Goal: Task Accomplishment & Management: Complete application form

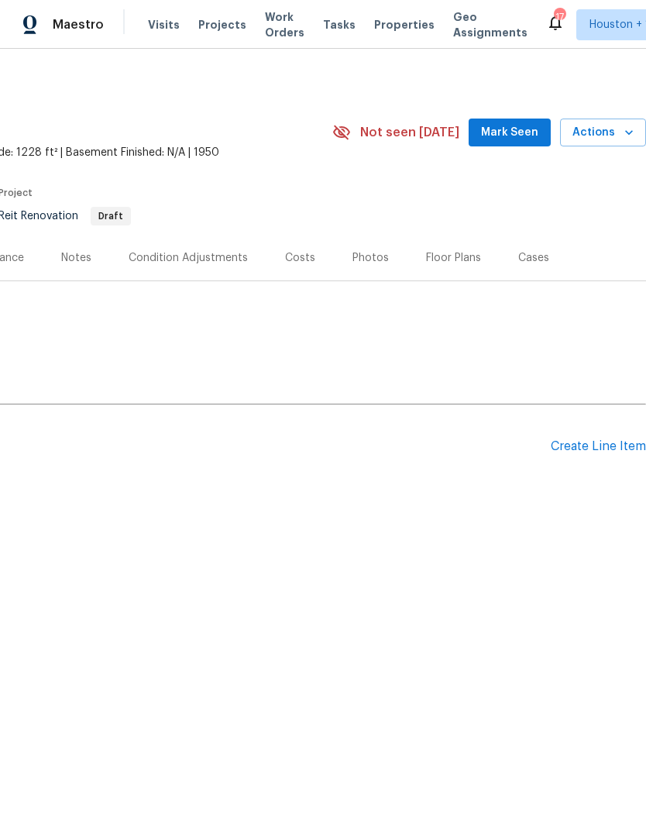
scroll to position [0, 229]
click at [595, 449] on div "Create Line Item" at bounding box center [598, 446] width 95 height 15
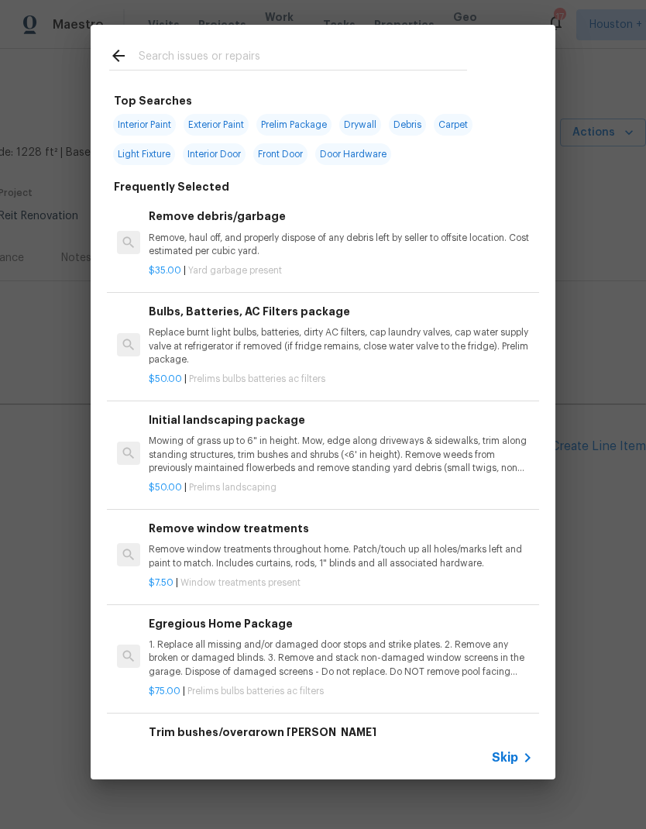
click at [156, 51] on input "text" at bounding box center [303, 57] width 328 height 23
type input "Hv"
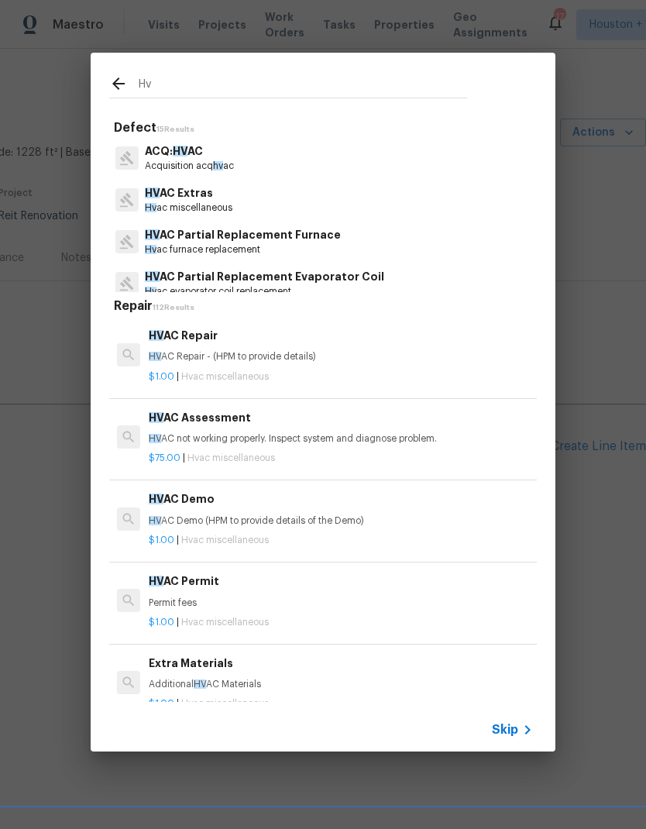
click at [156, 202] on p "Hv ac miscellaneous" at bounding box center [189, 207] width 88 height 13
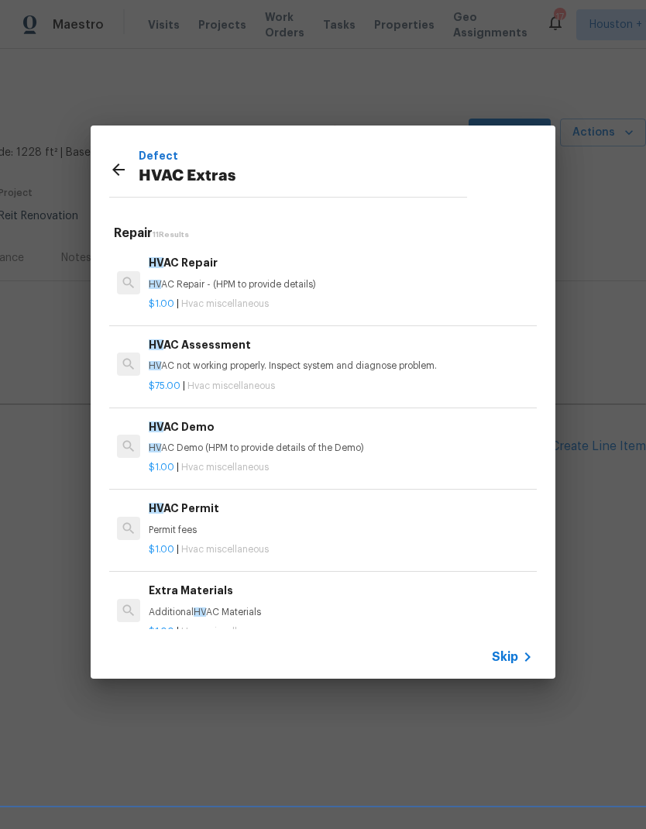
click at [162, 361] on p "HV AC not working properly. Inspect system and diagnose problem." at bounding box center [341, 365] width 384 height 13
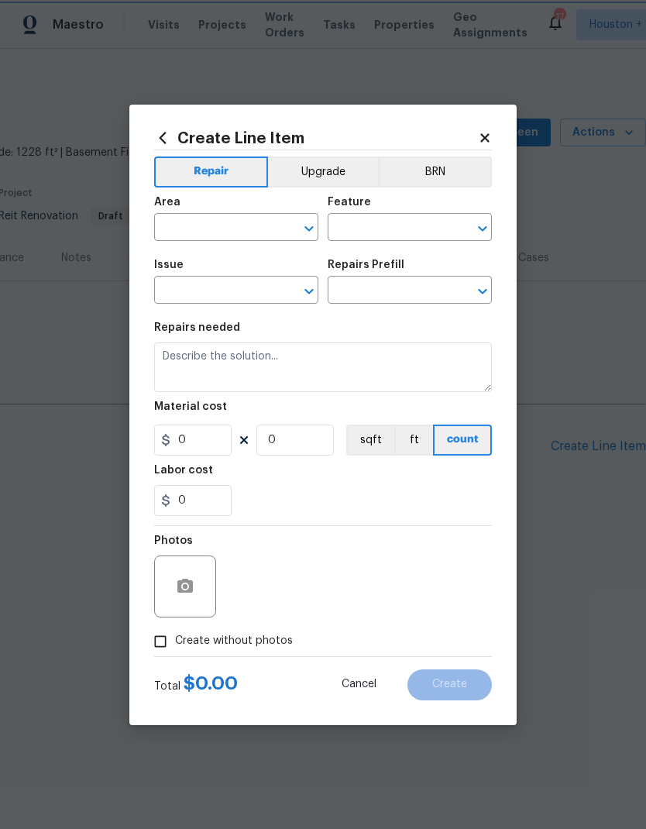
type input "HVAC"
type input "HVAC Extras"
type input "HVAC Assessment $75.00"
type textarea "HVAC not working properly. Inspect system and diagnose problem."
type input "75"
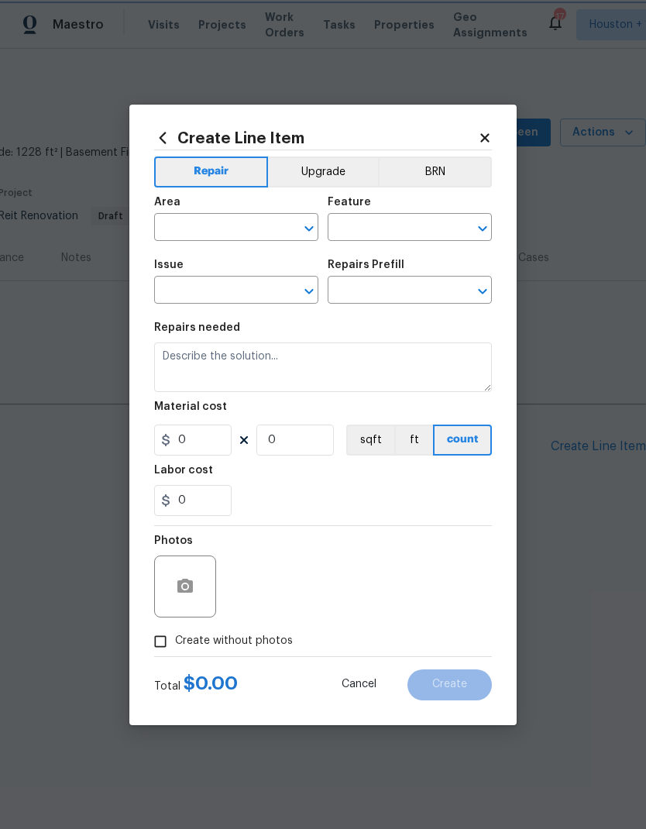
type input "1"
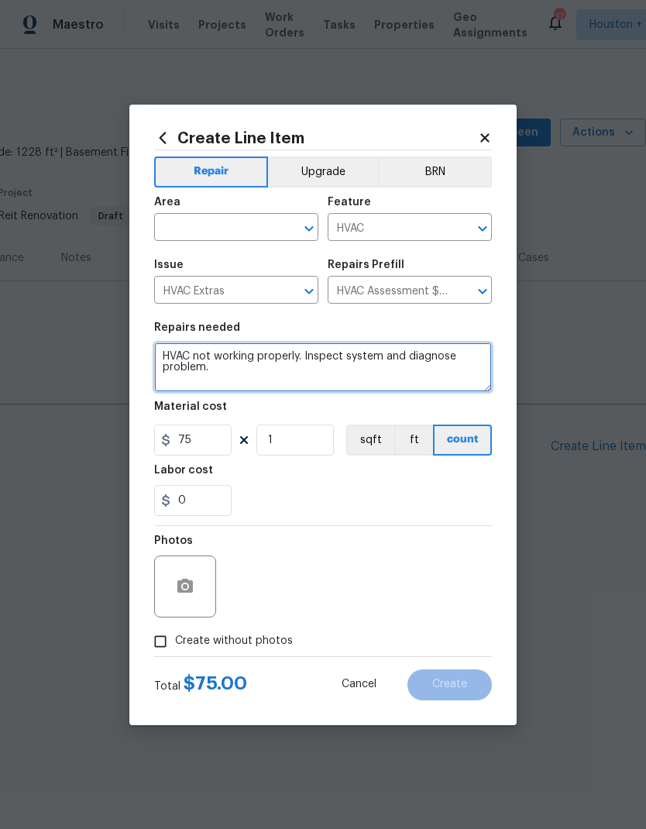
click at [237, 383] on textarea "HVAC not working properly. Inspect system and diagnose problem." at bounding box center [323, 367] width 338 height 50
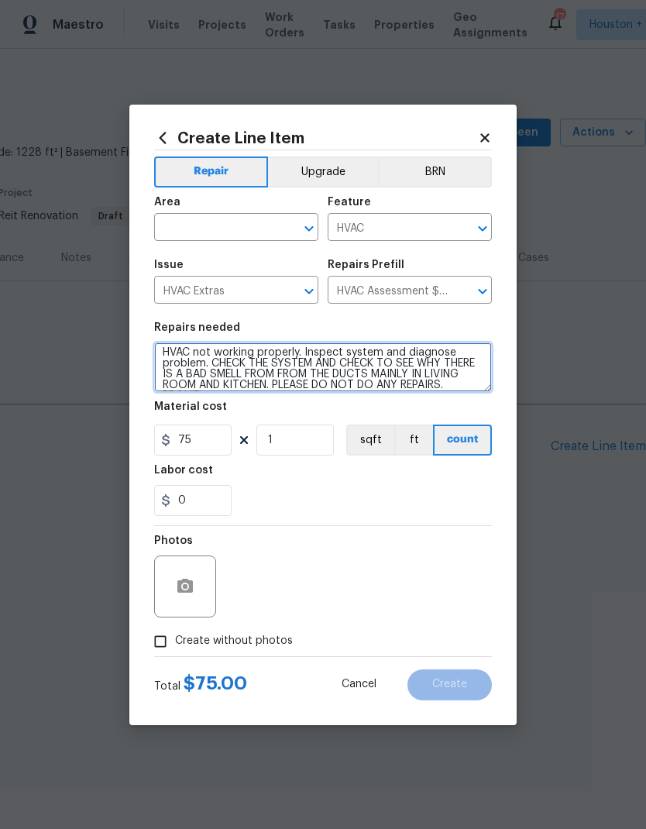
scroll to position [15, 0]
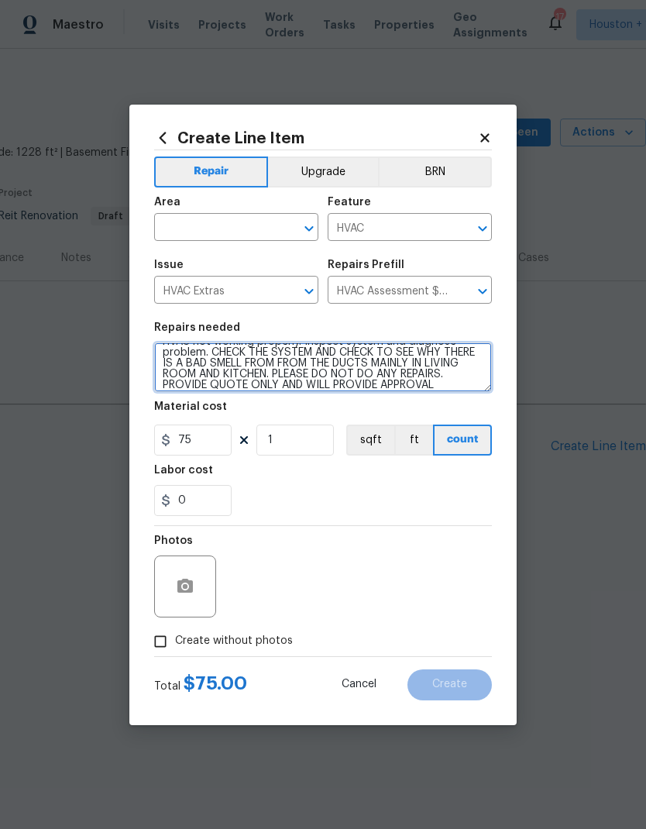
click at [301, 363] on textarea "HVAC not working properly. Inspect system and diagnose problem. CHECK THE SYSTE…" at bounding box center [323, 367] width 338 height 50
click at [248, 386] on textarea "HVAC not working properly. Inspect system and diagnose problem. CHECK THE SYSTE…" at bounding box center [323, 367] width 338 height 50
click at [247, 385] on textarea "HVAC not working properly. Inspect system and diagnose problem. CHECK THE SYSTE…" at bounding box center [323, 367] width 338 height 50
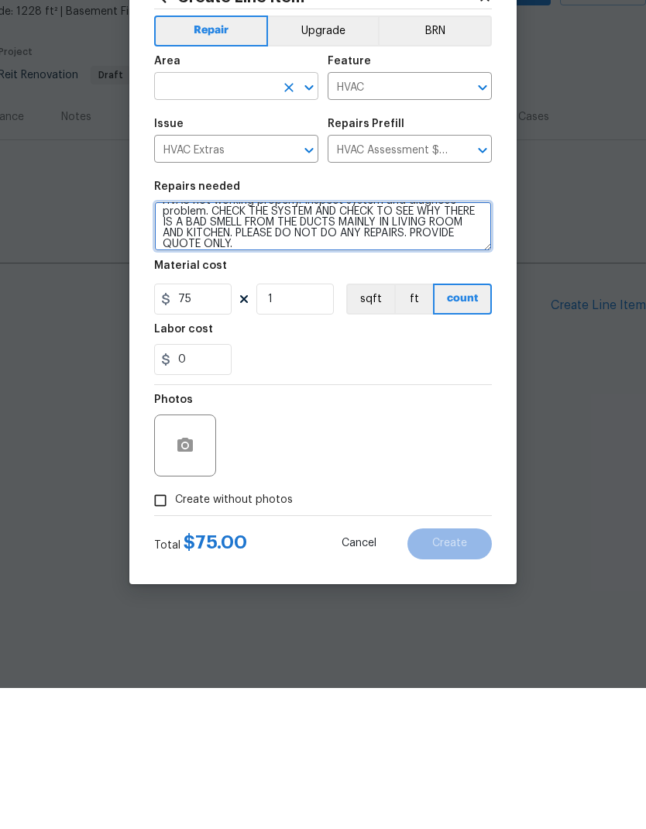
type textarea "HVAC not working properly. Inspect system and diagnose problem. CHECK THE SYSTE…"
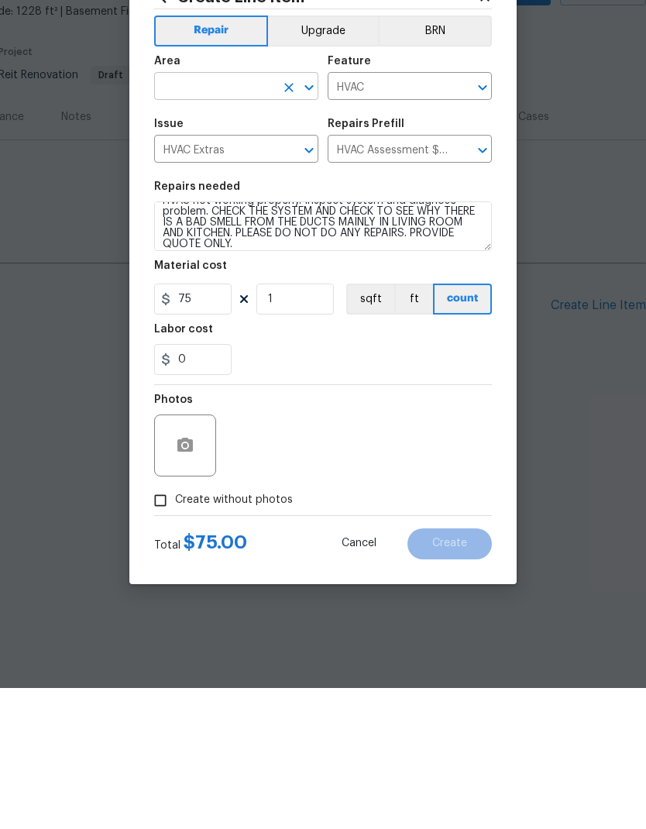
click at [172, 217] on input "text" at bounding box center [214, 229] width 121 height 24
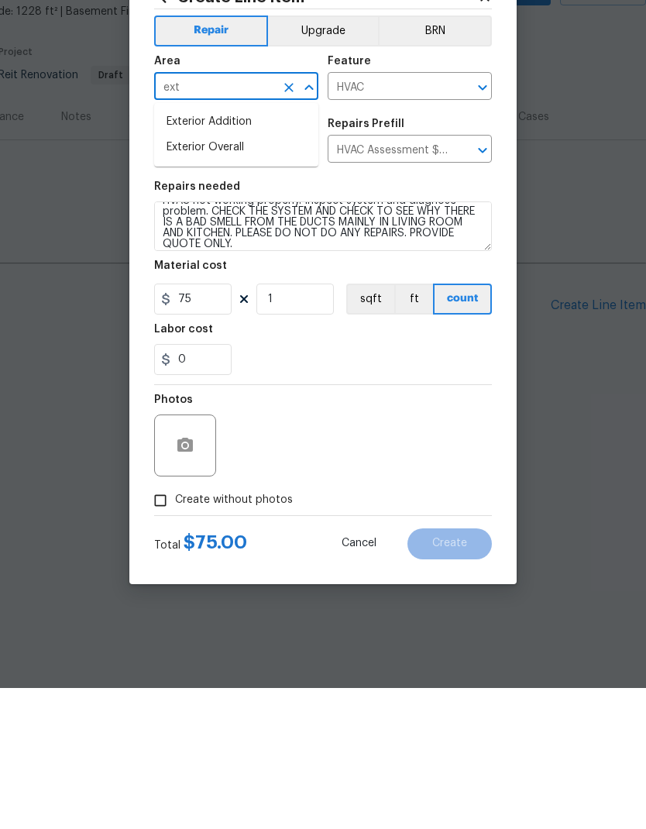
click at [176, 276] on li "Exterior Overall" at bounding box center [236, 289] width 164 height 26
type input "Exterior Overall"
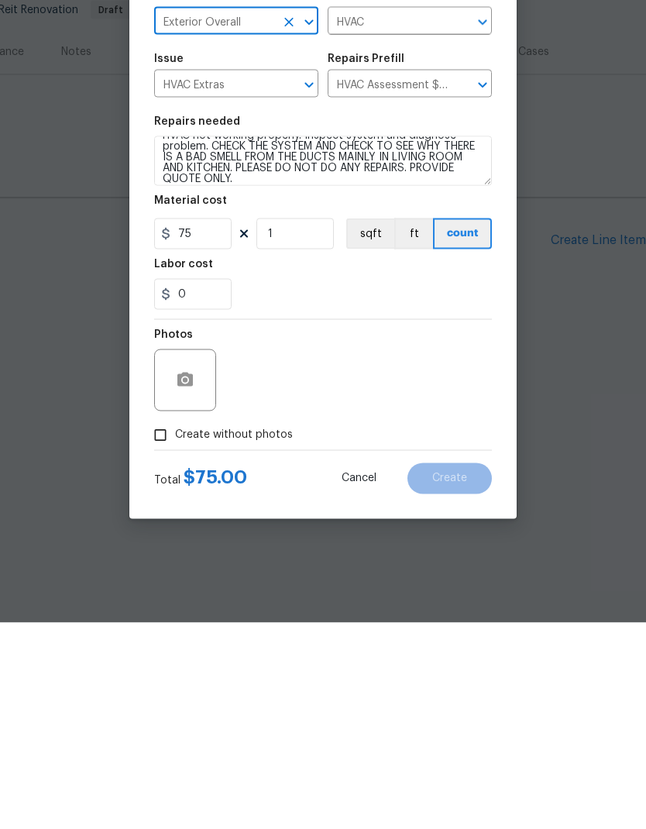
click at [160, 627] on input "Create without photos" at bounding box center [160, 641] width 29 height 29
checkbox input "true"
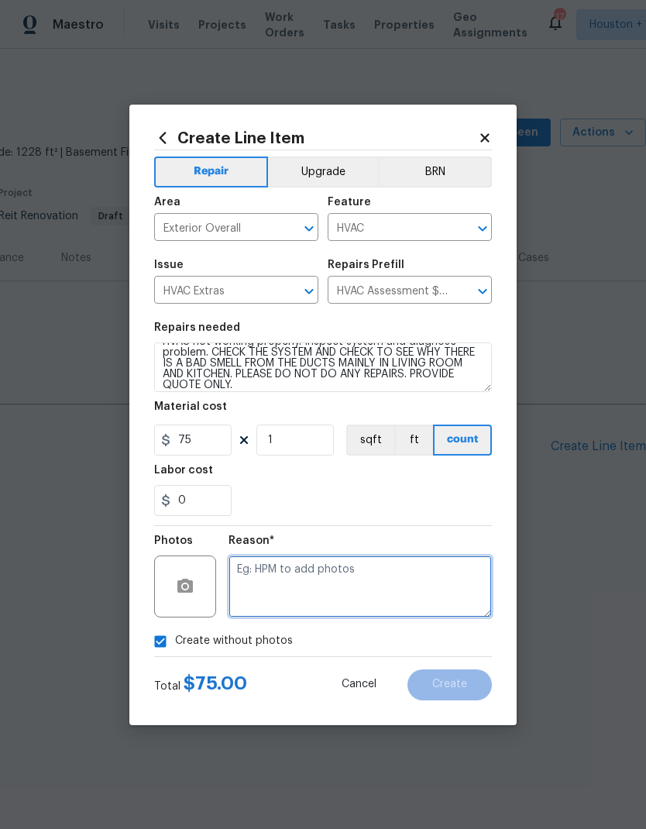
click at [418, 586] on textarea at bounding box center [360, 586] width 263 height 62
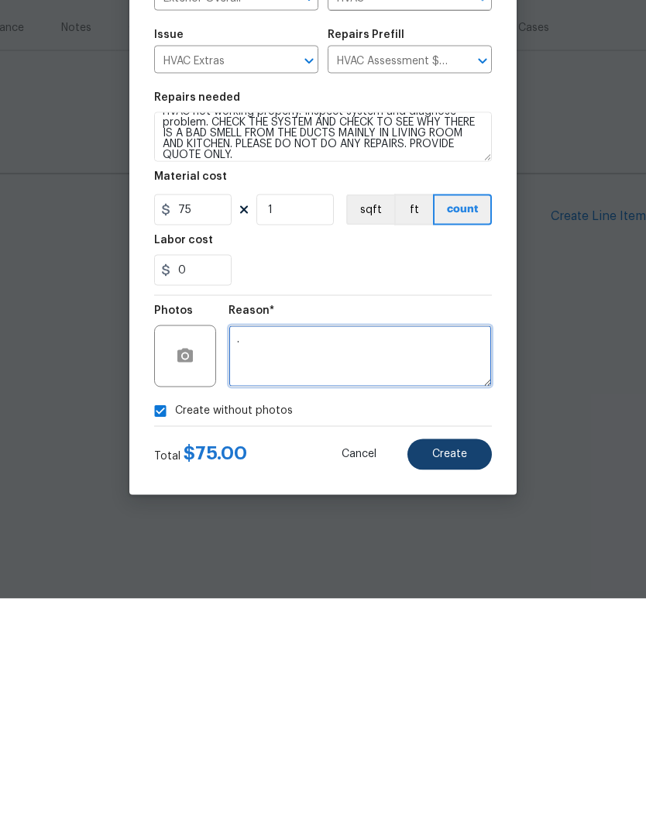
type textarea "."
click at [464, 679] on span "Create" at bounding box center [449, 685] width 35 height 12
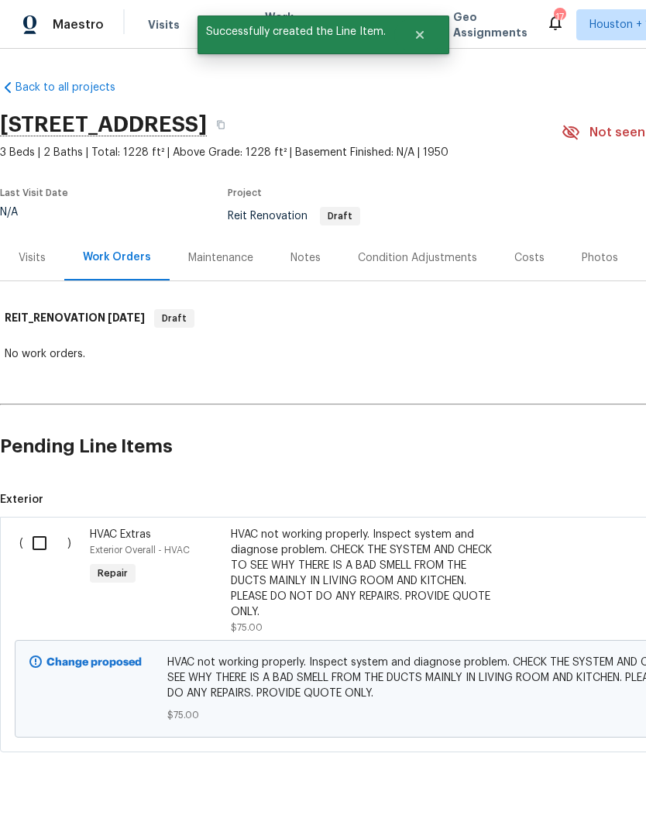
scroll to position [0, 0]
click at [36, 545] on input "checkbox" at bounding box center [45, 543] width 44 height 33
checkbox input "true"
click at [585, 782] on span "Create Work Order" at bounding box center [557, 790] width 103 height 19
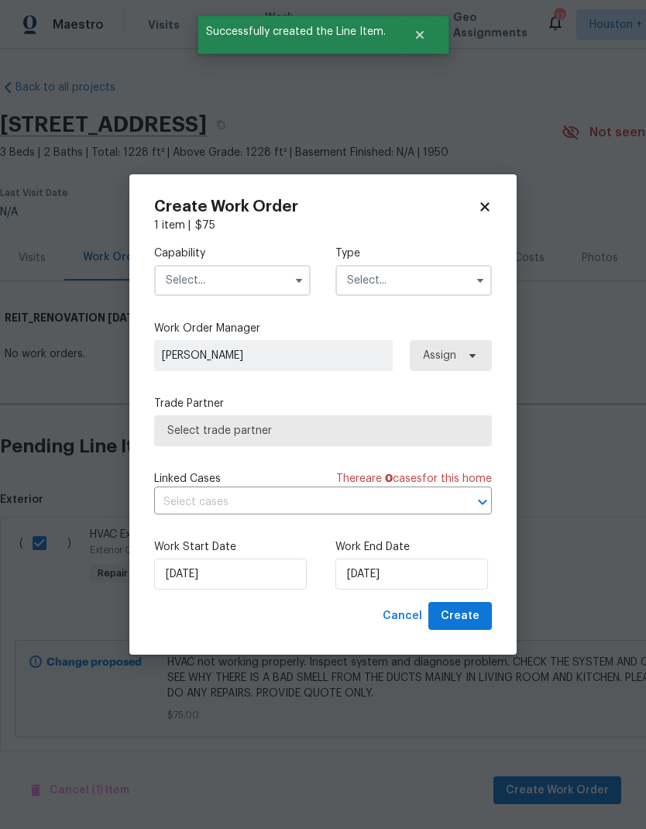
click at [177, 284] on input "text" at bounding box center [232, 280] width 156 height 31
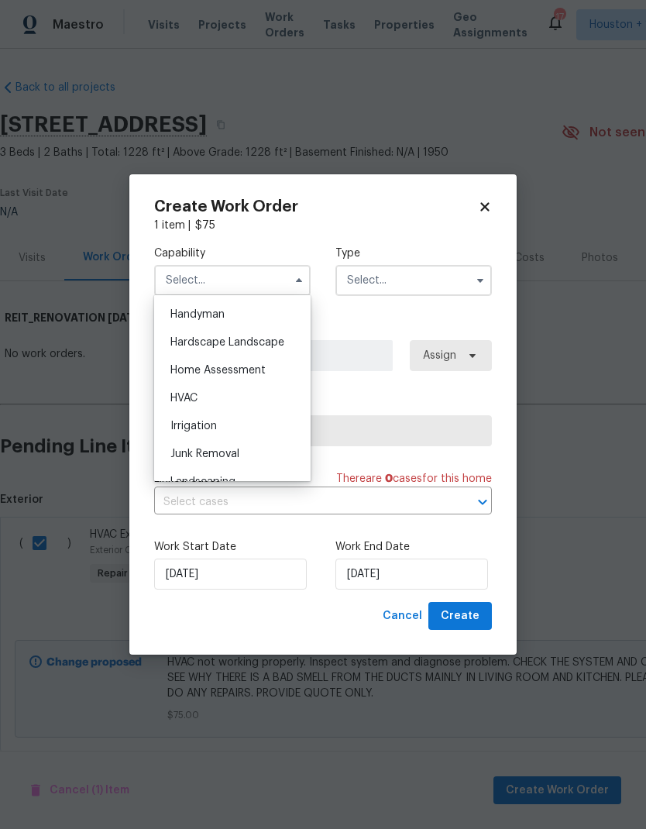
scroll to position [876, 0]
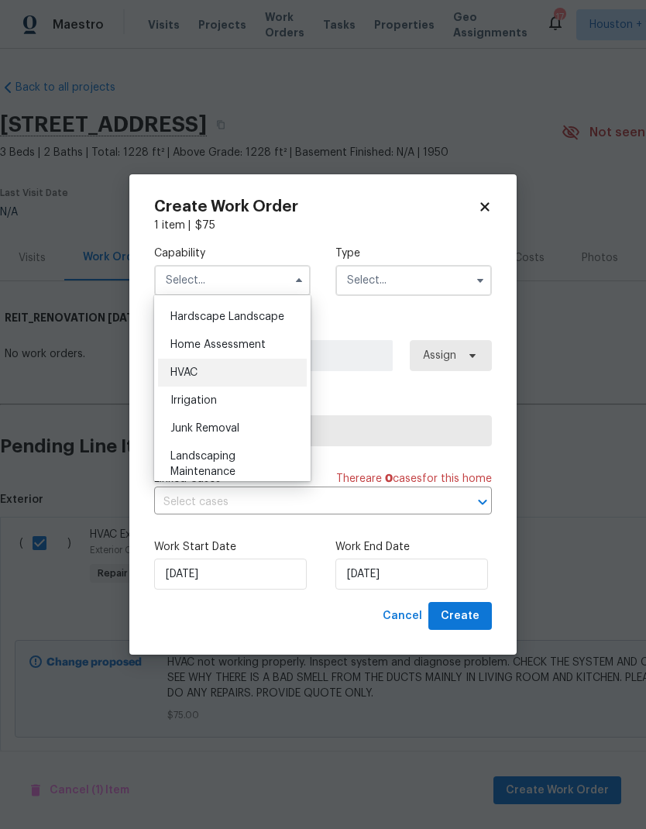
click at [172, 371] on span "HVAC" at bounding box center [183, 372] width 27 height 11
type input "HVAC"
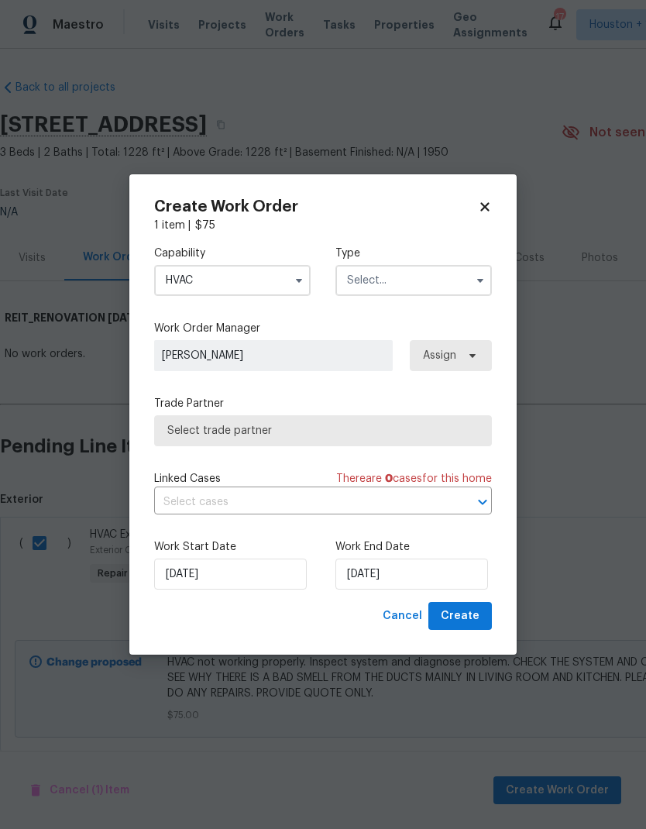
click at [440, 273] on input "text" at bounding box center [413, 280] width 156 height 31
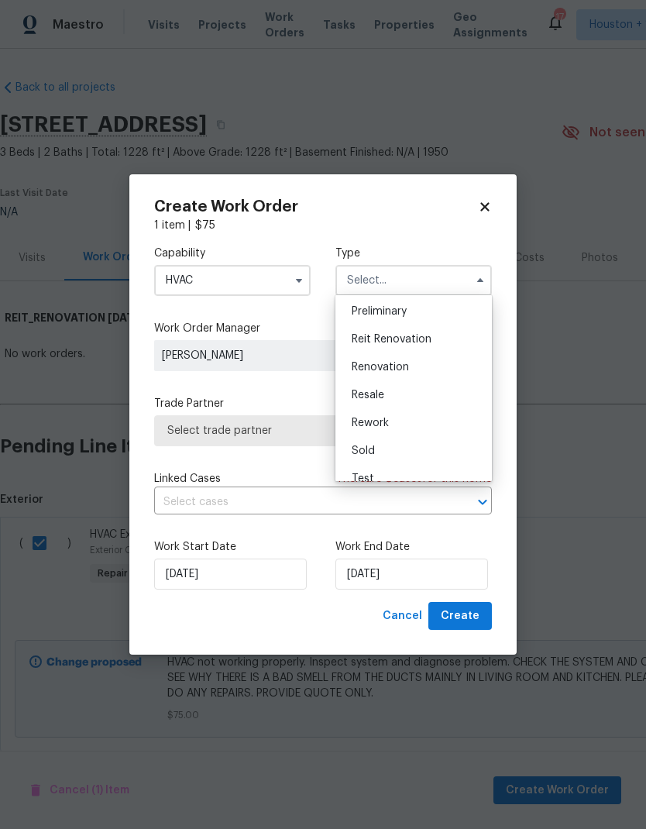
scroll to position [328, 0]
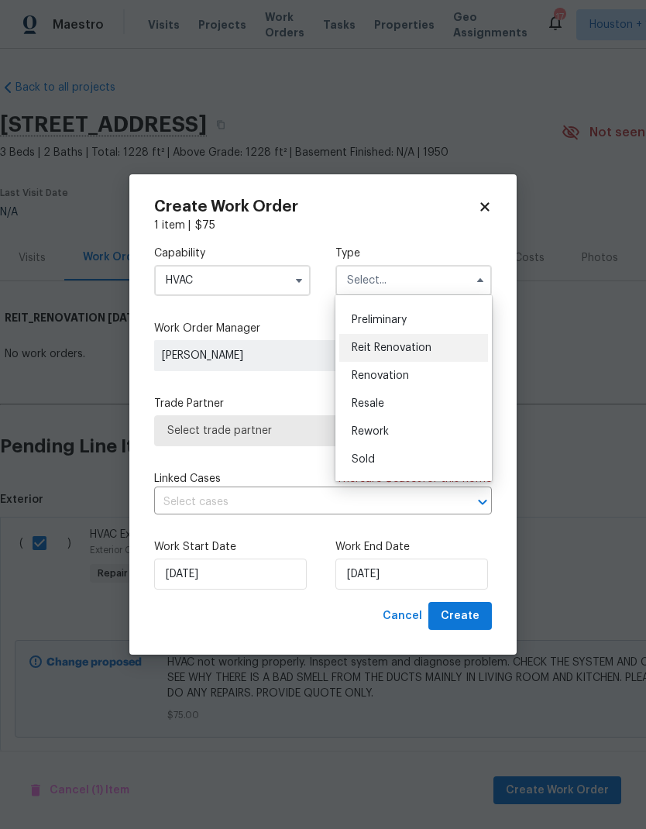
click at [440, 347] on div "Reit Renovation" at bounding box center [413, 348] width 149 height 28
type input "Reit Renovation"
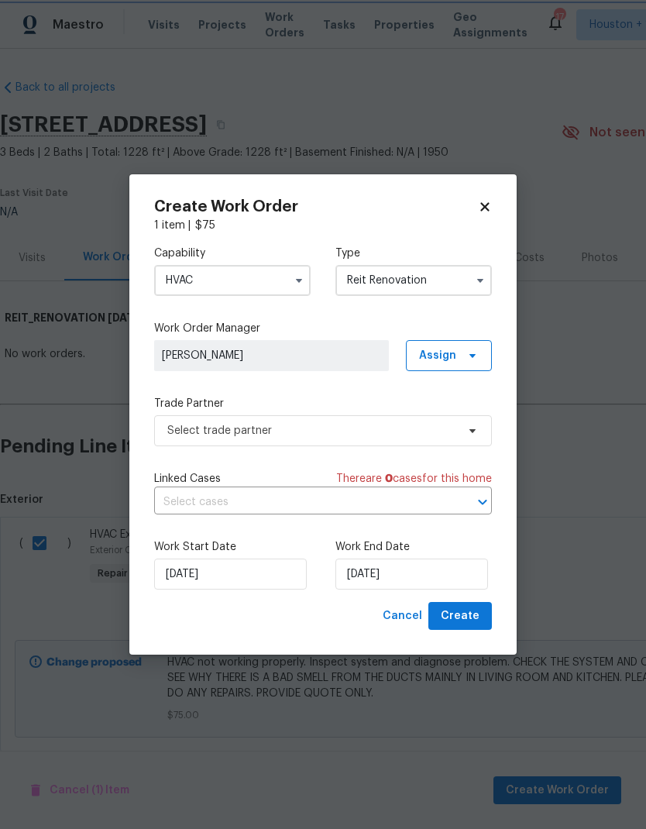
scroll to position [0, 0]
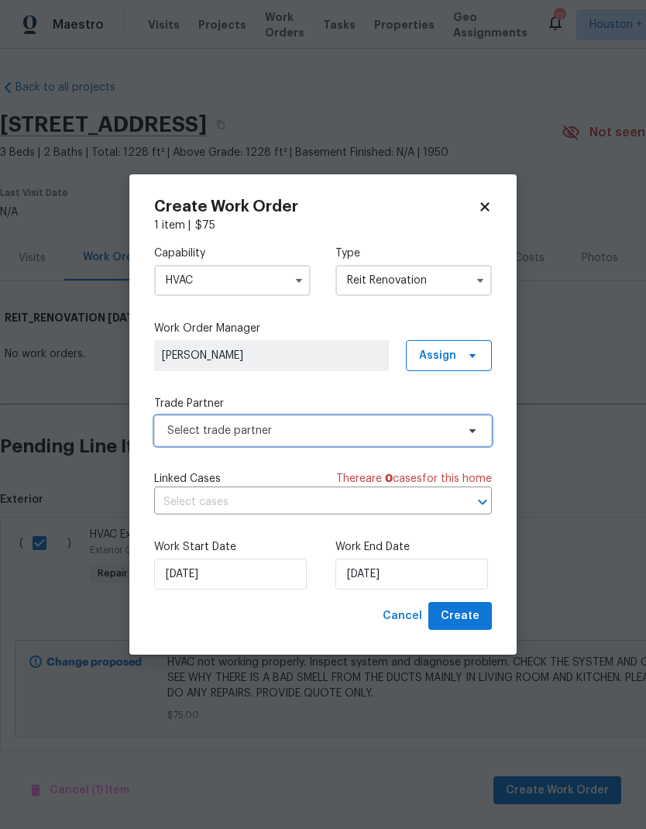
click at [469, 432] on icon at bounding box center [472, 431] width 12 height 12
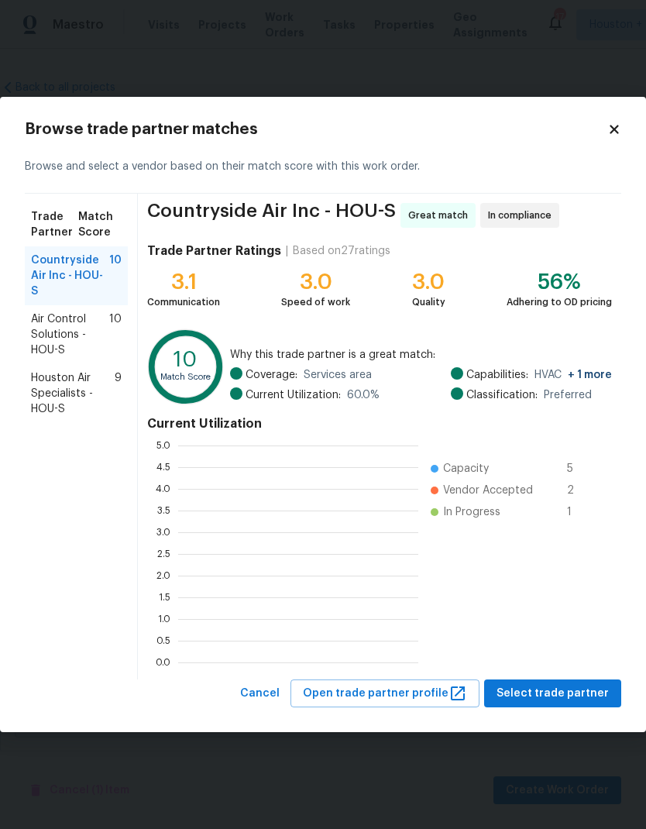
scroll to position [2, 2]
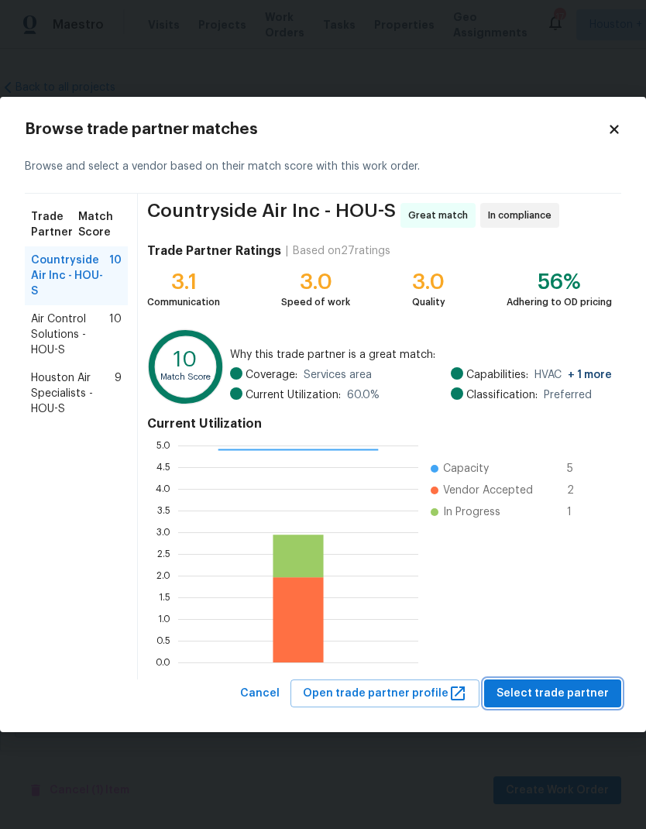
click at [586, 688] on span "Select trade partner" at bounding box center [553, 693] width 112 height 19
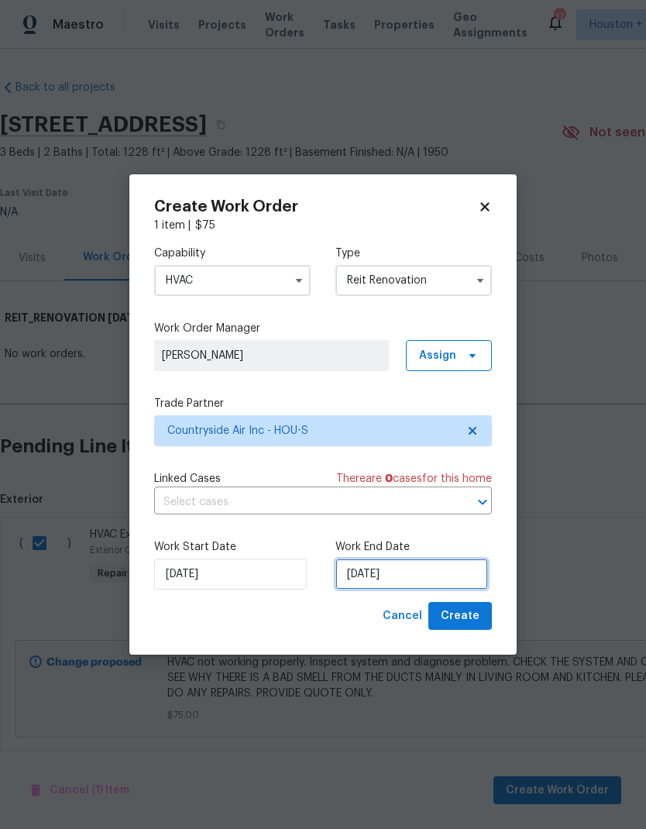
click at [450, 574] on input "[DATE]" at bounding box center [411, 574] width 153 height 31
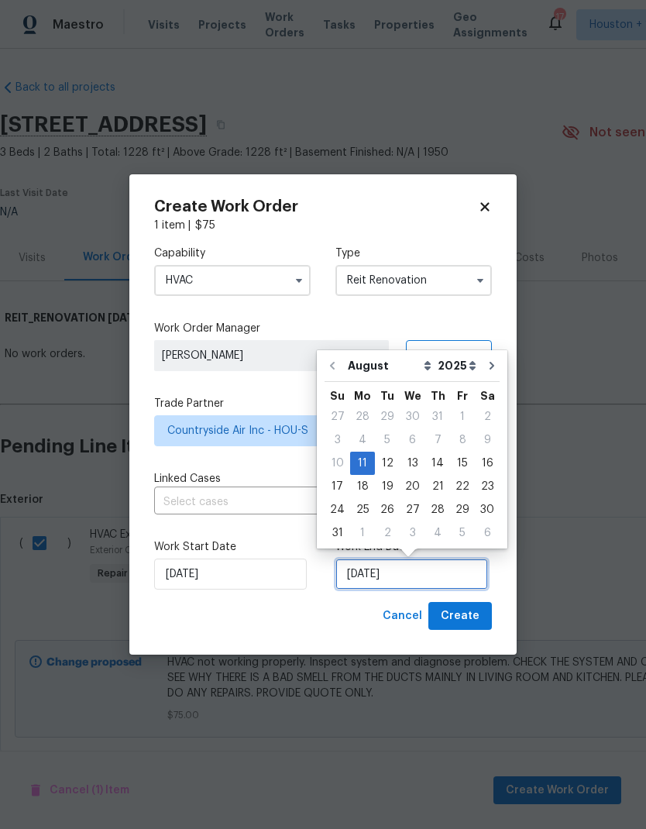
scroll to position [6, 0]
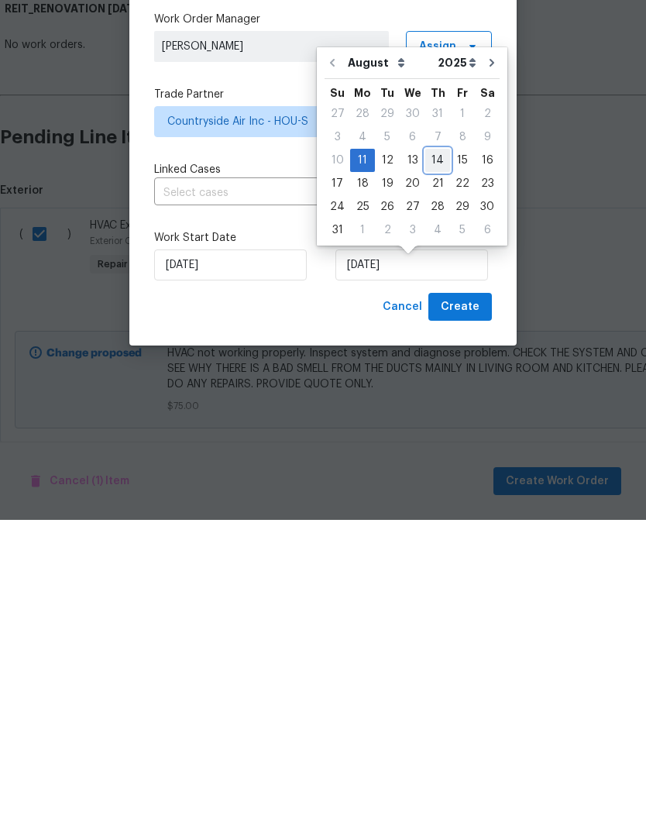
click at [433, 459] on div "14" at bounding box center [437, 470] width 25 height 22
type input "[DATE]"
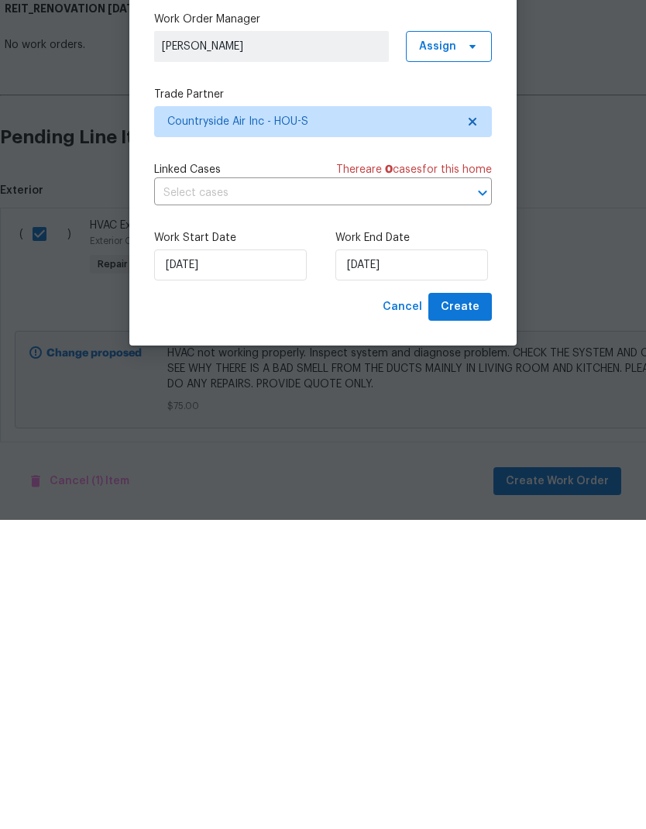
scroll to position [29, 0]
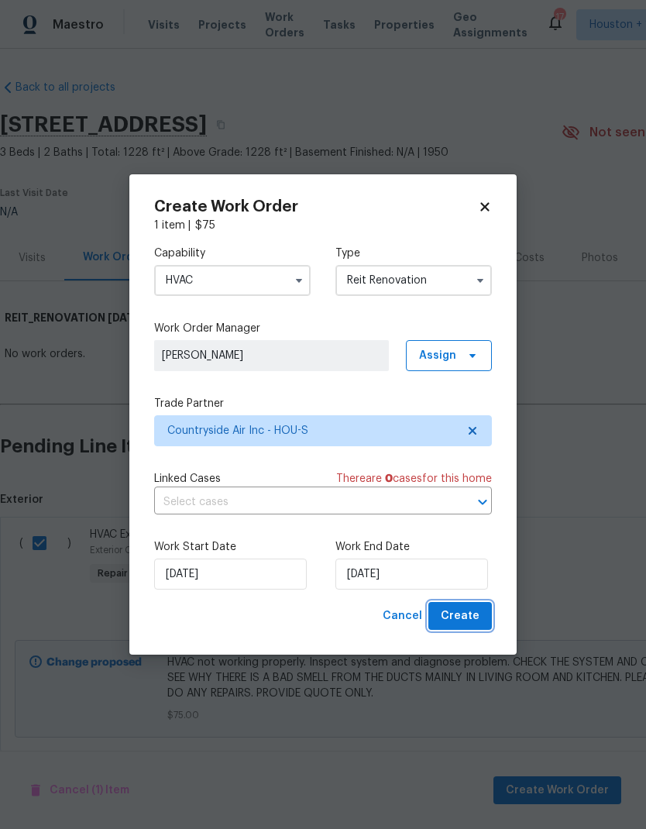
click at [469, 611] on span "Create" at bounding box center [460, 616] width 39 height 19
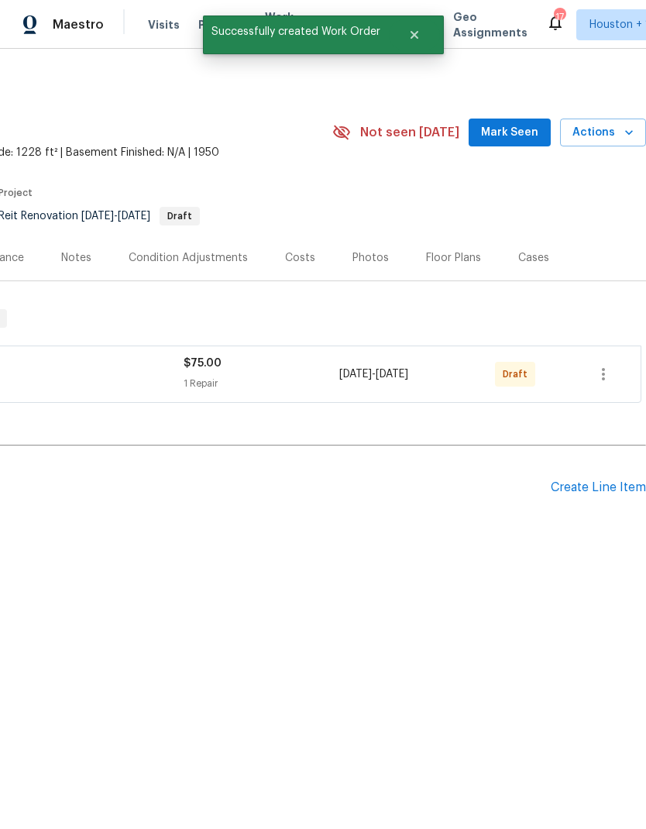
scroll to position [0, 229]
click at [607, 380] on icon "button" at bounding box center [603, 374] width 19 height 19
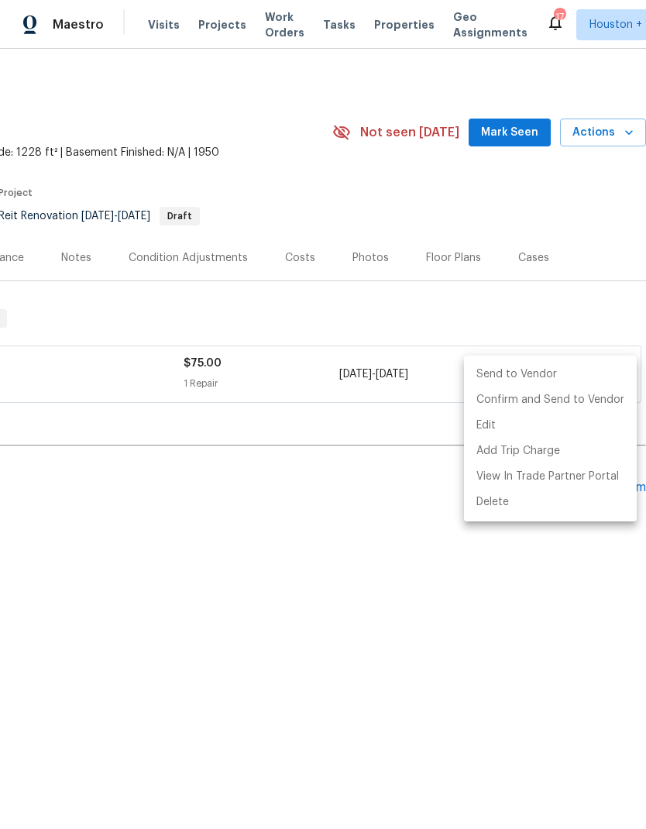
click at [548, 377] on li "Send to Vendor" at bounding box center [550, 375] width 173 height 26
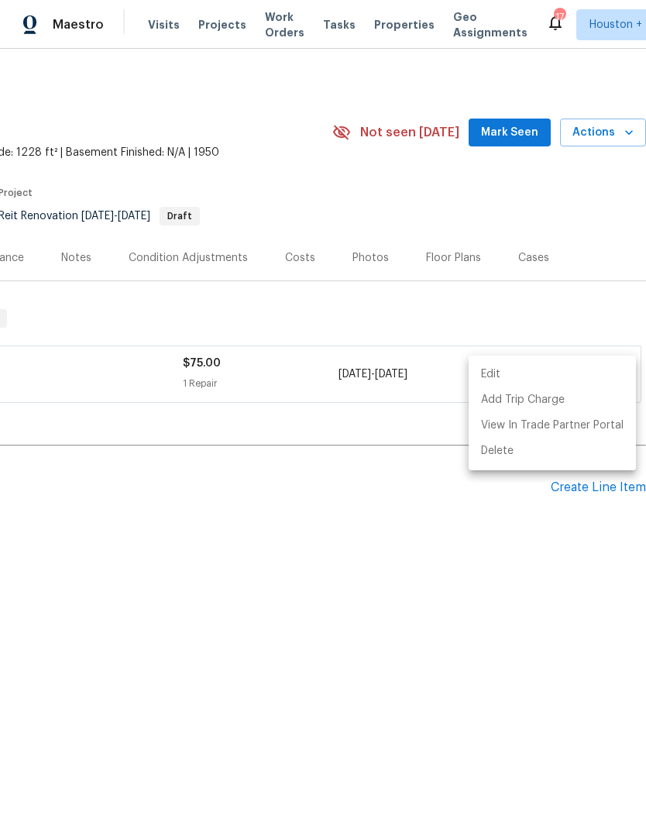
click at [427, 596] on div at bounding box center [323, 414] width 646 height 829
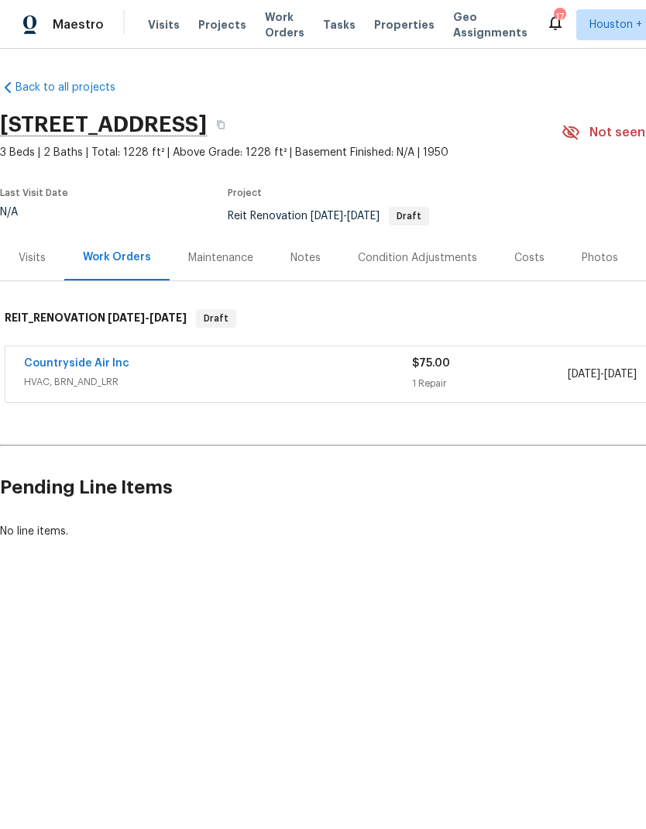
scroll to position [0, 0]
click at [39, 360] on link "Countryside Air Inc" at bounding box center [76, 363] width 105 height 11
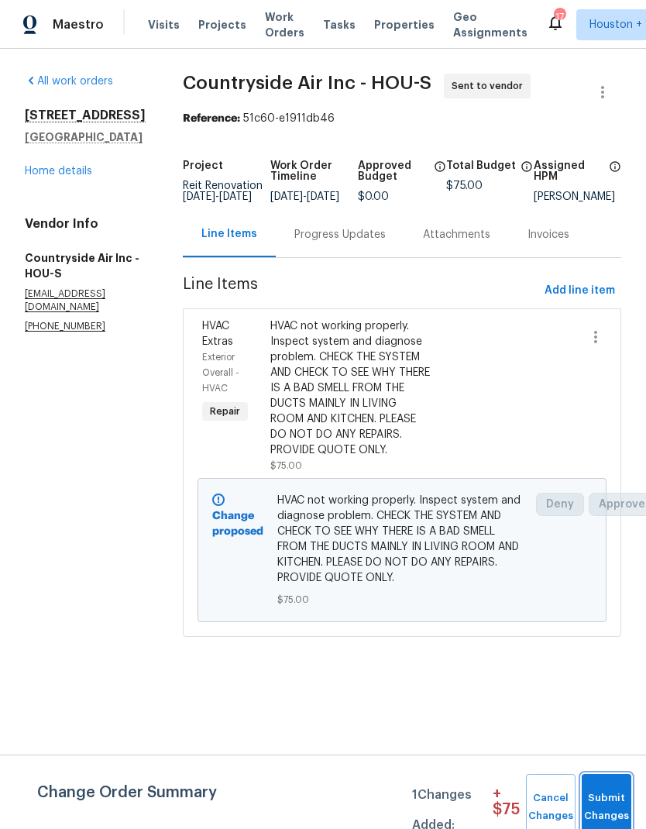
click at [610, 815] on span "Submit Changes" at bounding box center [607, 807] width 34 height 36
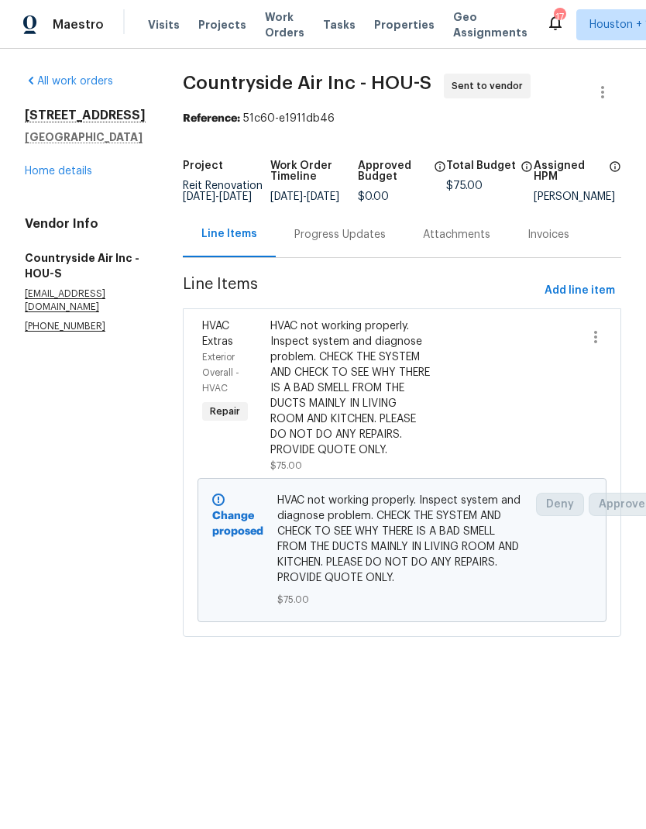
click at [359, 242] on div "Progress Updates" at bounding box center [339, 234] width 91 height 15
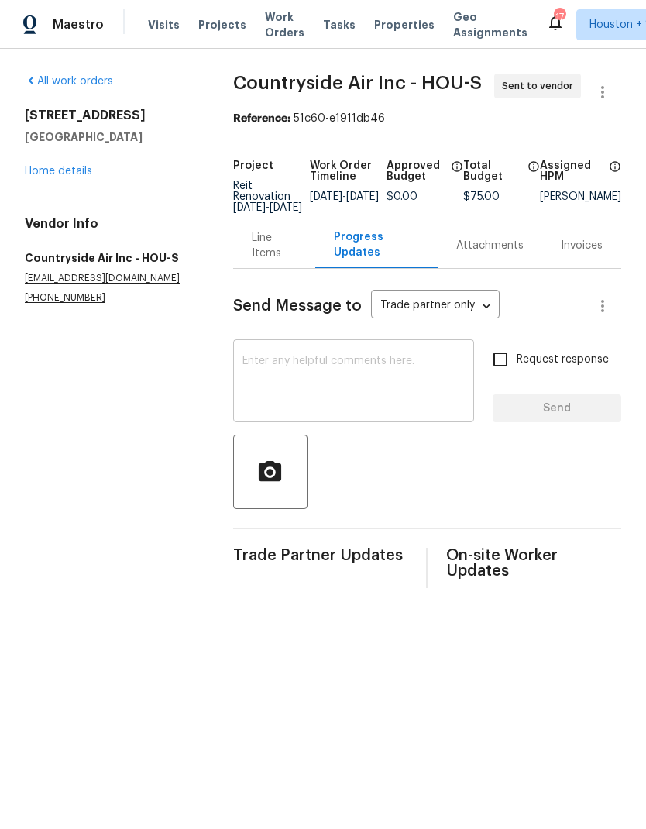
click at [398, 404] on textarea at bounding box center [353, 383] width 222 height 54
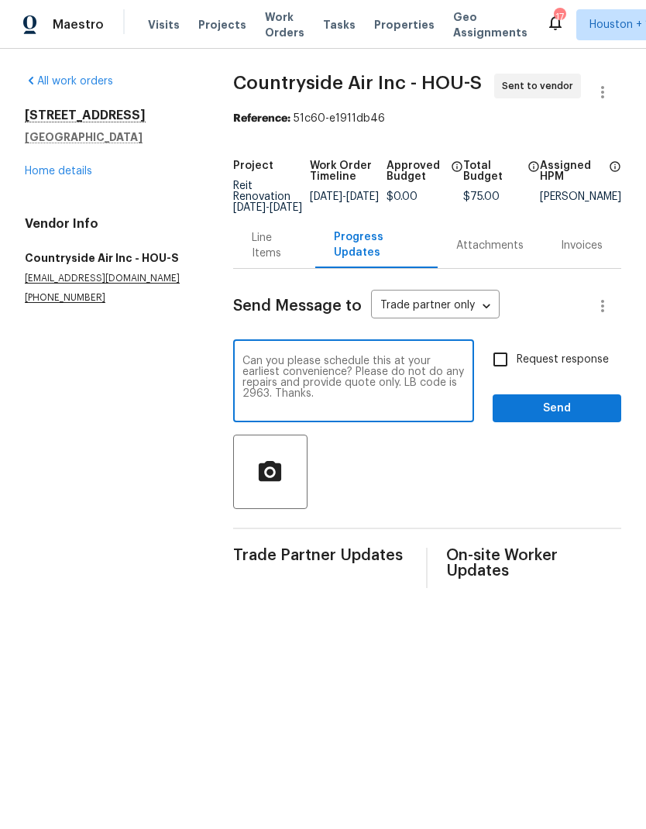
type textarea "Can you please schedule this at your earliest convenience? Please do not do any…"
click at [505, 373] on input "Request response" at bounding box center [500, 359] width 33 height 33
checkbox input "true"
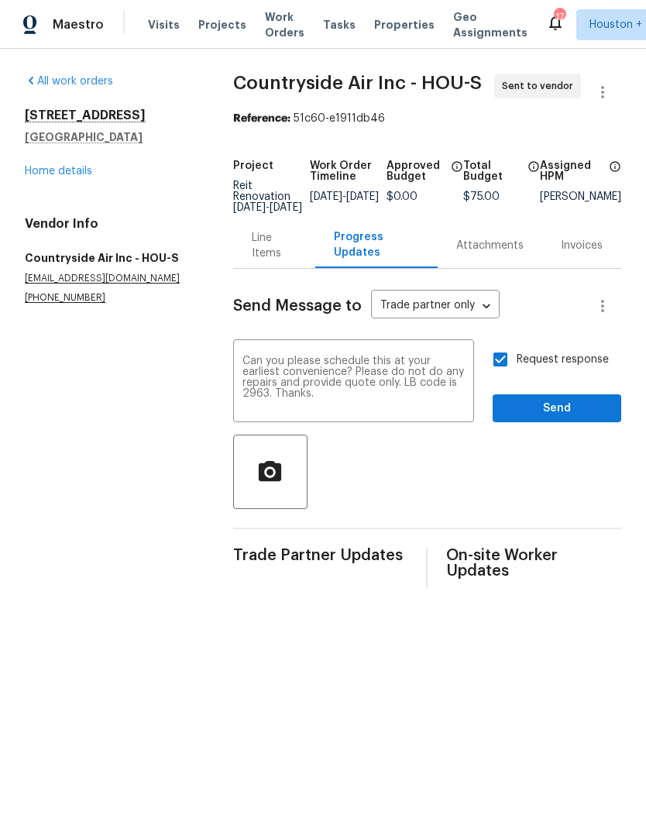
click at [584, 418] on span "Send" at bounding box center [557, 408] width 104 height 19
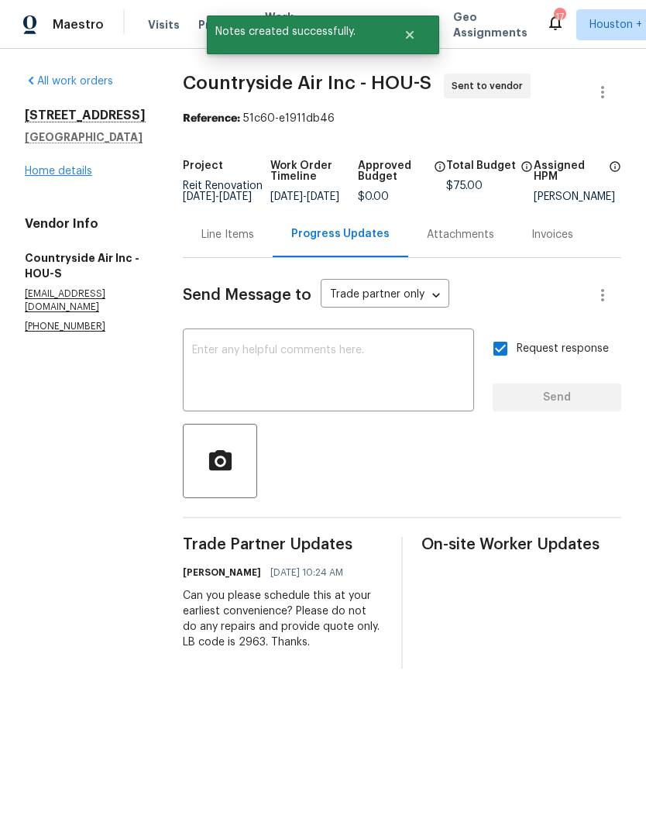
click at [41, 174] on link "Home details" at bounding box center [58, 171] width 67 height 11
